Goal: Find specific page/section: Find specific page/section

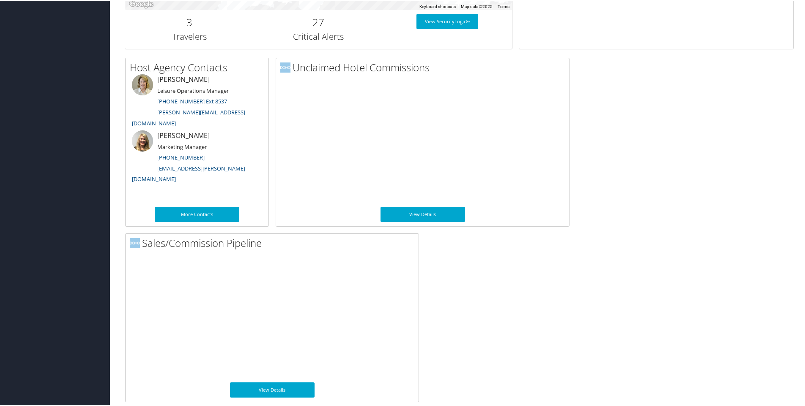
scroll to position [390, 0]
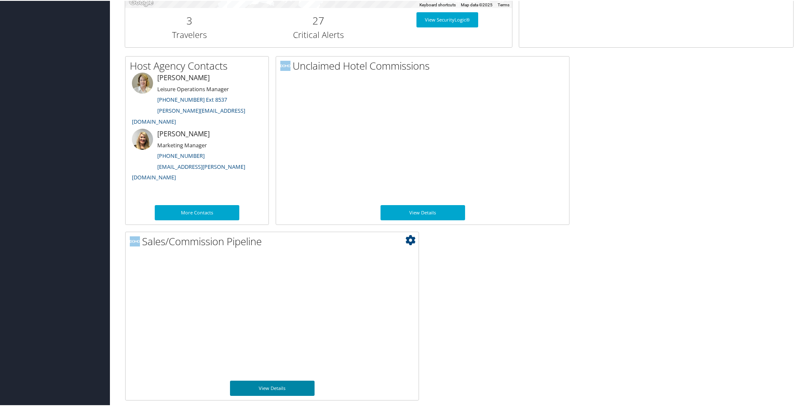
click at [262, 389] on link "View Details" at bounding box center [272, 387] width 85 height 15
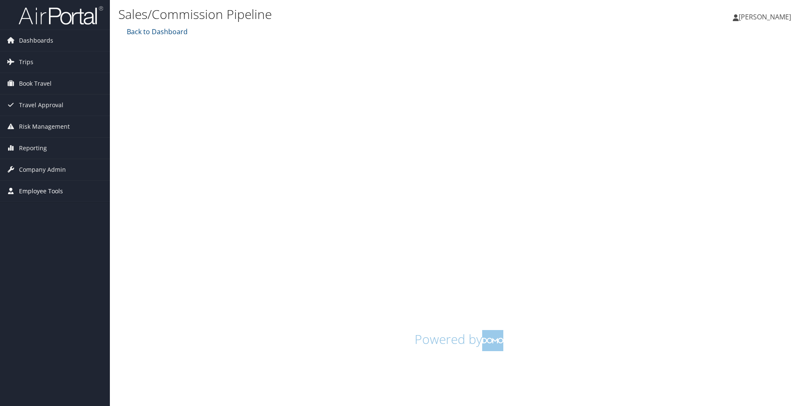
click at [36, 192] on span "Employee Tools" at bounding box center [41, 191] width 44 height 21
click at [23, 147] on span "Reporting" at bounding box center [33, 148] width 28 height 21
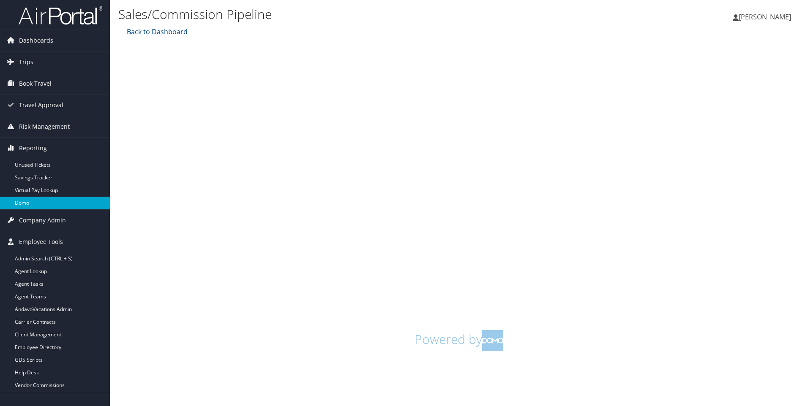
click at [20, 203] on link "Domo" at bounding box center [55, 203] width 110 height 13
